Goal: Find specific page/section: Find specific page/section

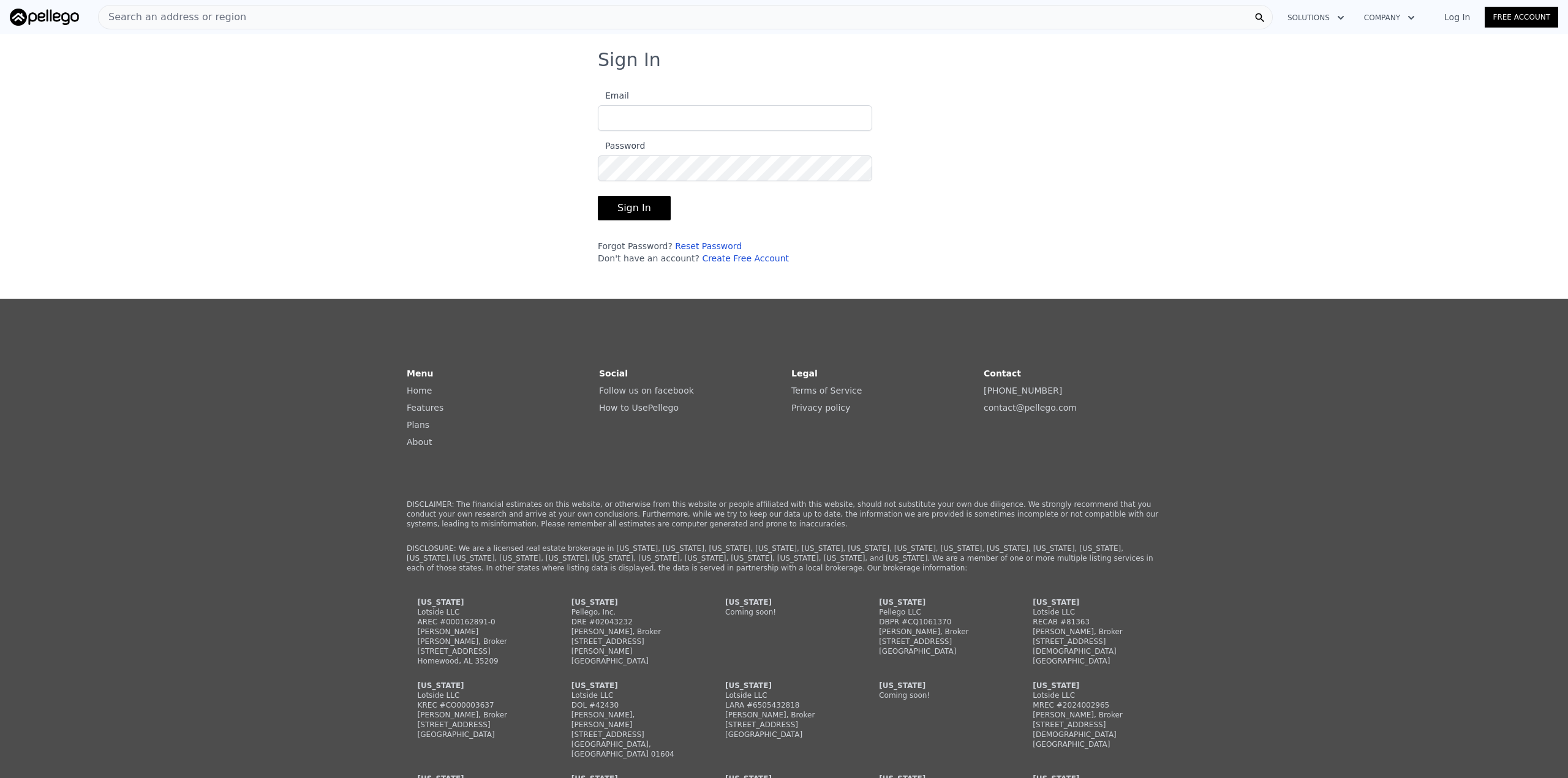
type input "[EMAIL_ADDRESS][DOMAIN_NAME]"
click at [641, 203] on button "Sign In" at bounding box center [634, 208] width 73 height 25
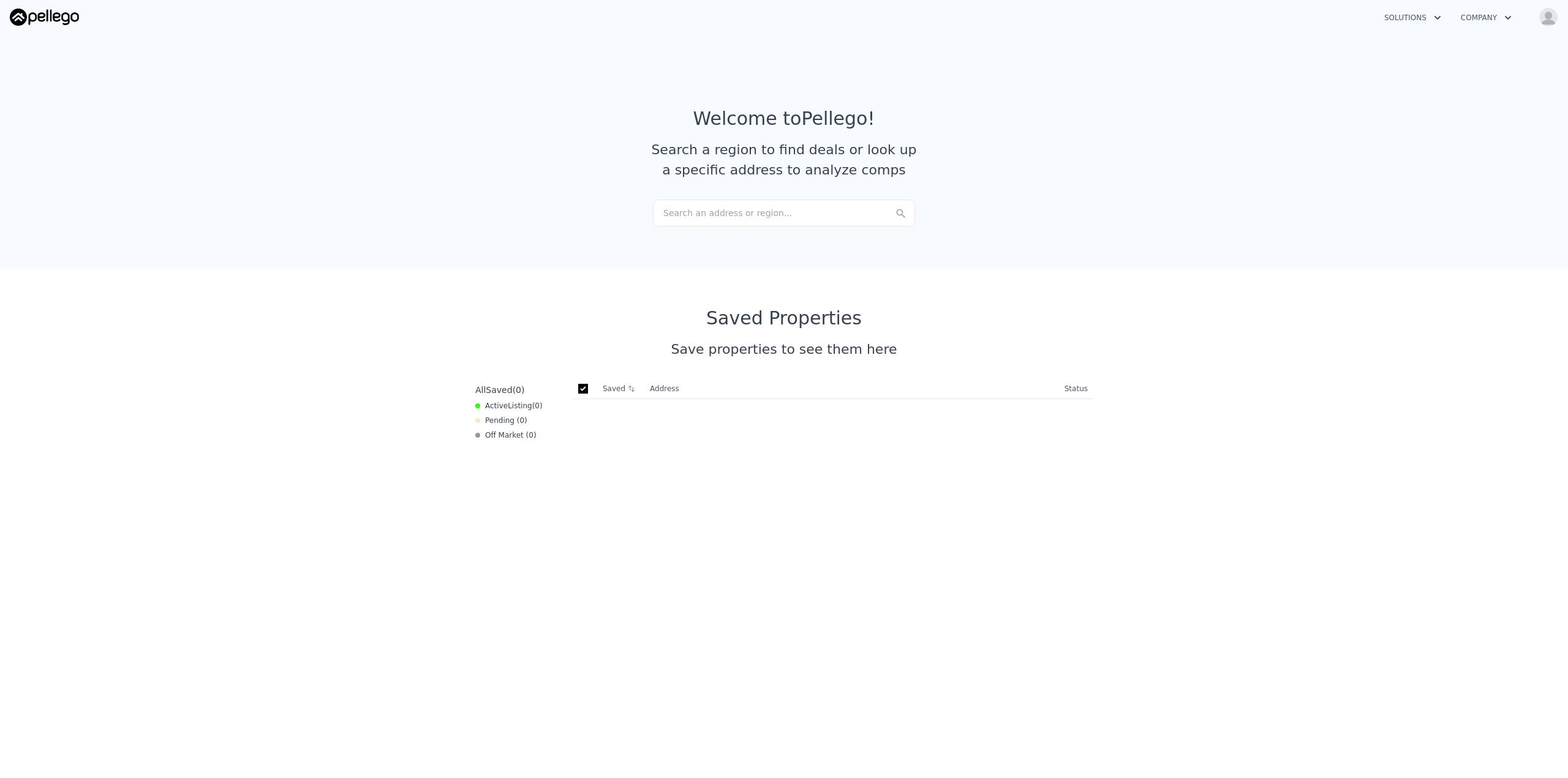
checkbox input "true"
click at [765, 215] on div "Search an address or region..." at bounding box center [784, 213] width 262 height 27
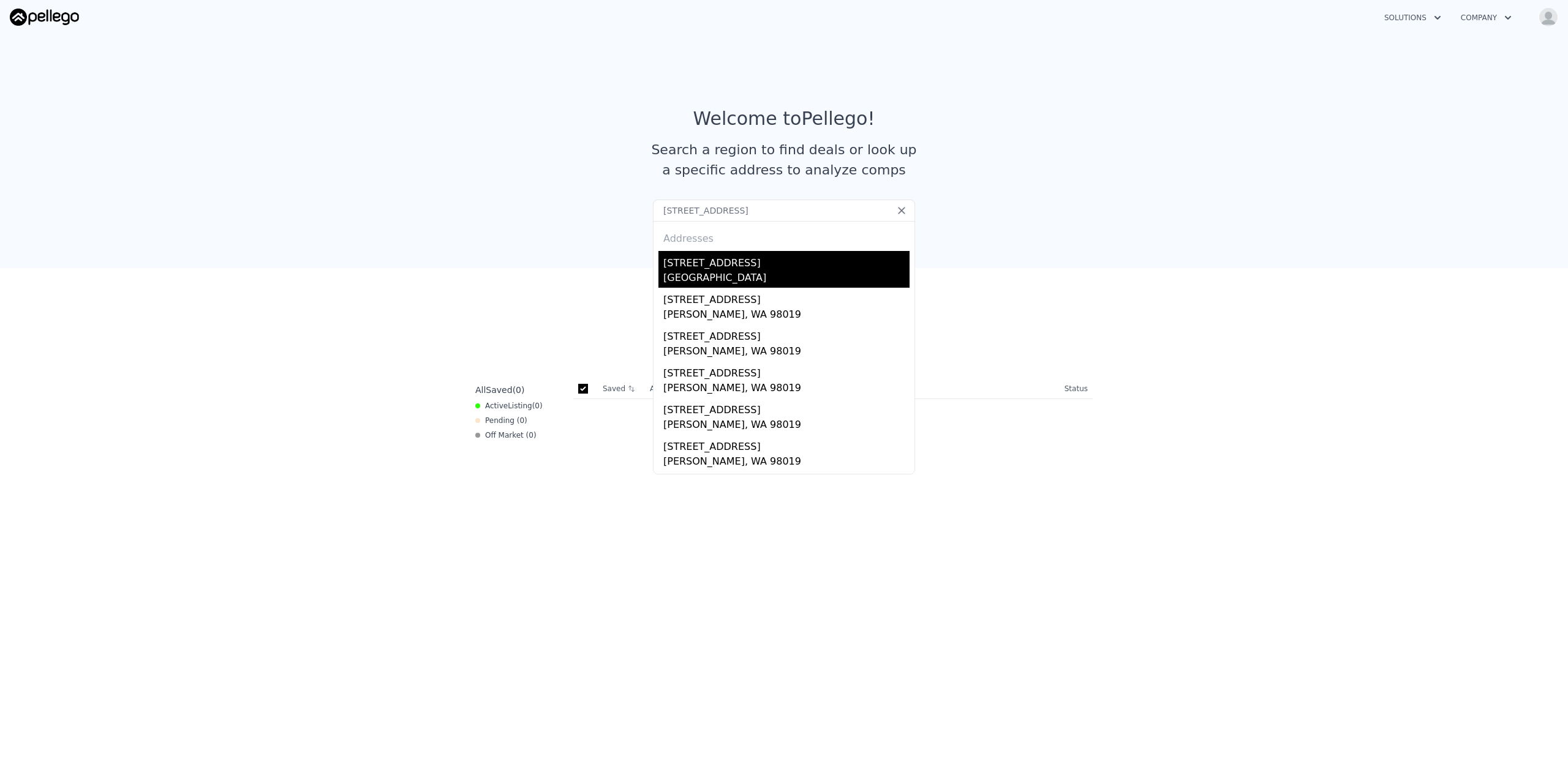
type input "[STREET_ADDRESS]"
click at [742, 268] on div "[STREET_ADDRESS]" at bounding box center [786, 260] width 246 height 19
